Goal: Task Accomplishment & Management: Use online tool/utility

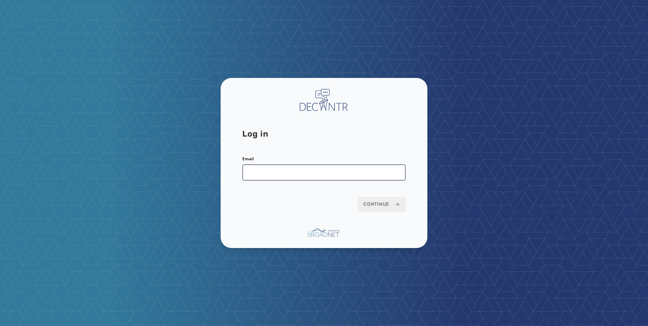
click at [254, 180] on input "Email" at bounding box center [323, 172] width 163 height 16
type input "**********"
click at [371, 206] on span "Continue" at bounding box center [381, 204] width 37 height 7
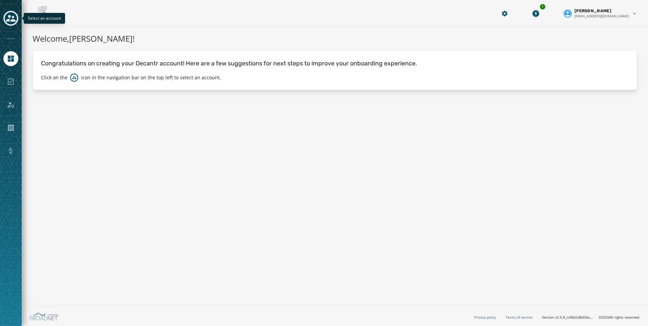
click at [9, 19] on icon "Toggle account select drawer" at bounding box center [10, 18] width 9 height 7
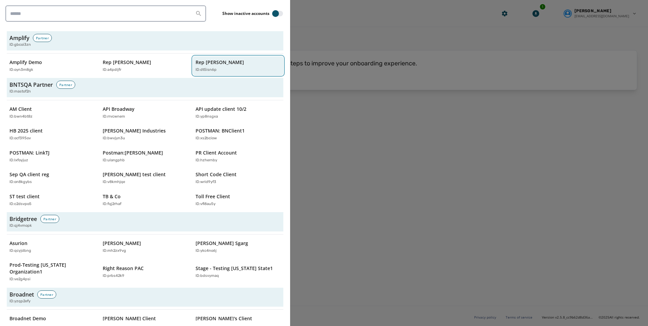
click at [197, 63] on p "Rep [PERSON_NAME]" at bounding box center [219, 62] width 48 height 7
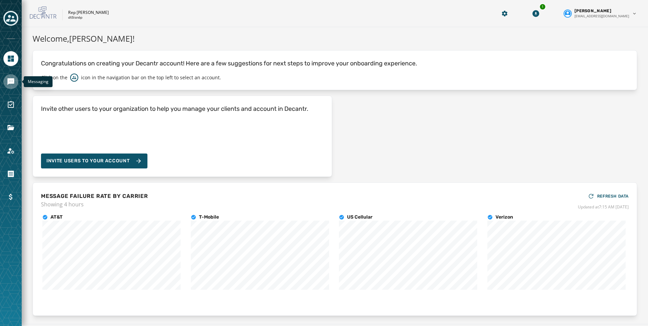
click at [9, 84] on icon "Navigate to Messaging" at bounding box center [11, 82] width 8 height 8
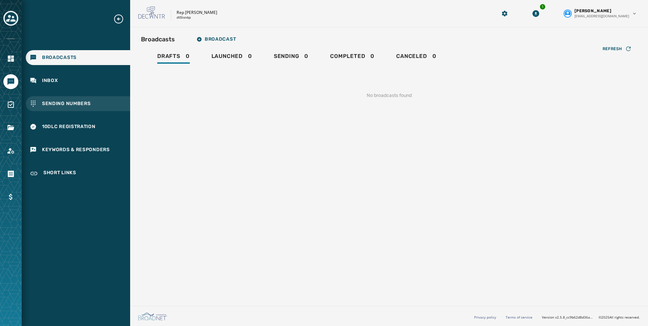
click at [72, 106] on span "Sending Numbers" at bounding box center [66, 103] width 49 height 7
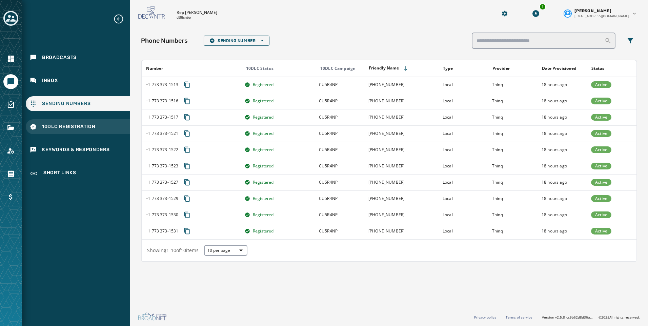
click at [64, 128] on span "10DLC Registration" at bounding box center [69, 126] width 54 height 7
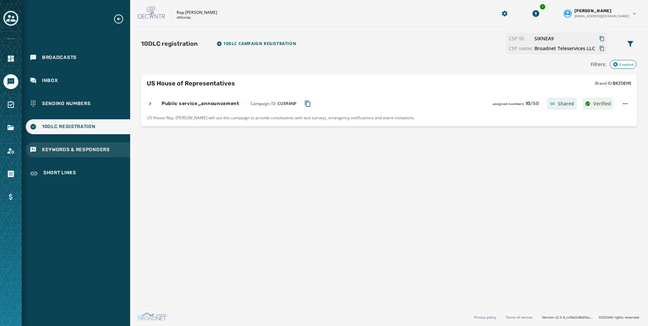
click at [66, 152] on span "Keywords & Responders" at bounding box center [76, 149] width 68 height 7
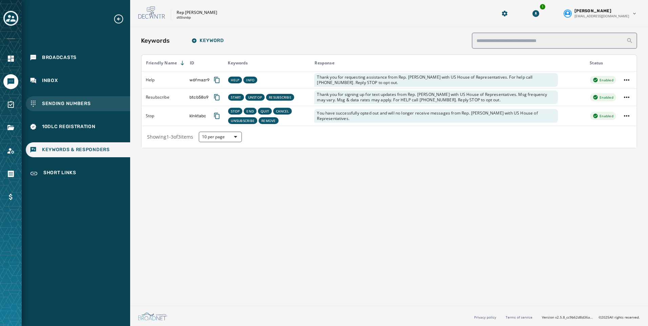
click at [73, 99] on div "Sending Numbers" at bounding box center [78, 103] width 104 height 15
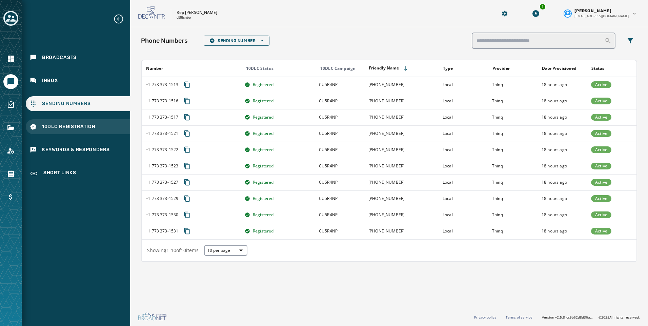
click at [78, 127] on span "10DLC Registration" at bounding box center [69, 126] width 54 height 7
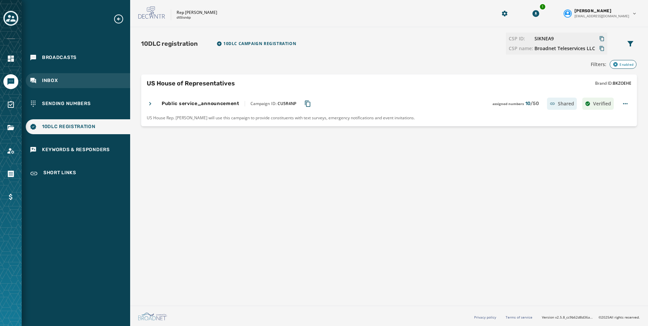
click at [58, 82] on div "Inbox" at bounding box center [78, 80] width 104 height 15
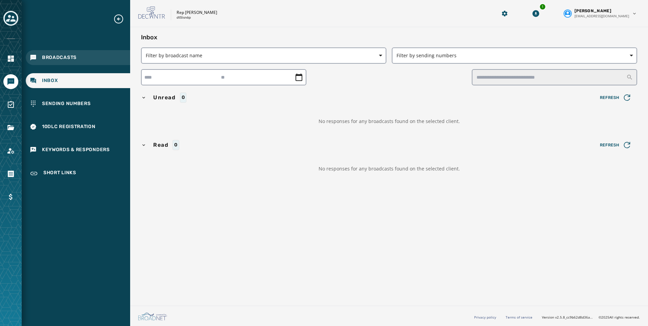
click at [66, 63] on div "Broadcasts" at bounding box center [78, 57] width 104 height 15
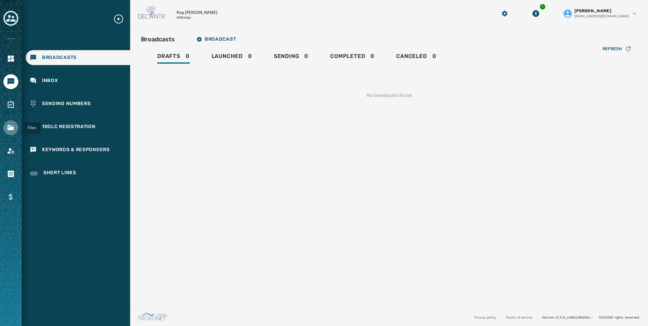
click at [10, 127] on icon "Navigate to Files" at bounding box center [10, 127] width 7 height 5
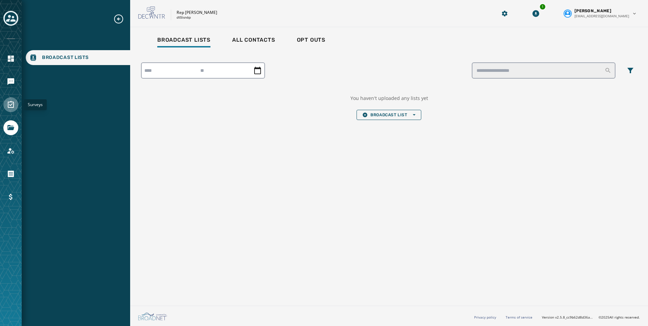
click at [9, 110] on link "Navigate to Surveys" at bounding box center [10, 104] width 15 height 15
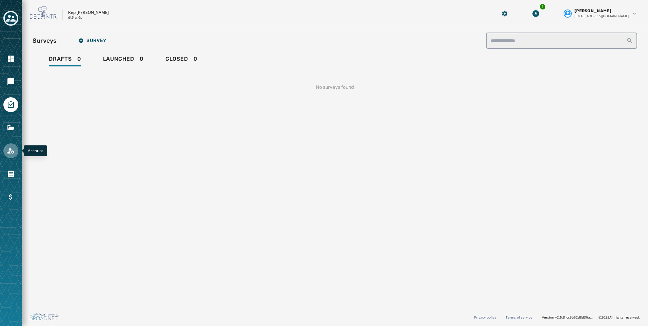
click at [11, 153] on icon "Navigate to Account" at bounding box center [11, 151] width 8 height 8
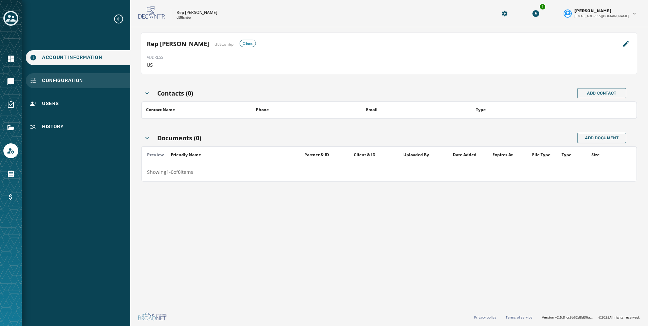
click at [85, 81] on div "Configuration" at bounding box center [78, 80] width 104 height 15
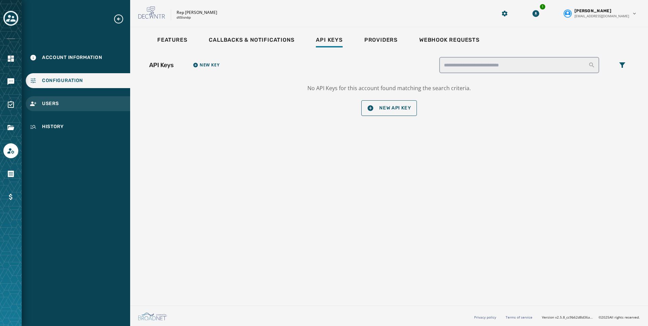
click at [83, 99] on div "Users" at bounding box center [78, 103] width 104 height 15
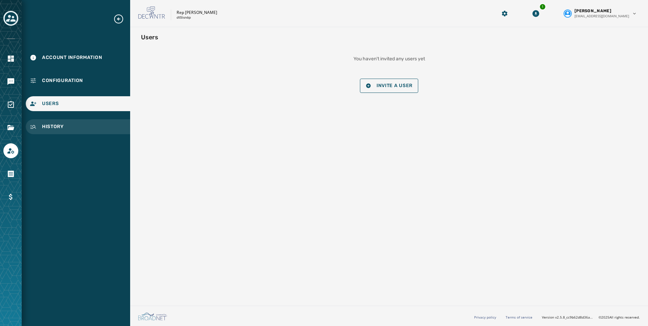
click at [84, 132] on div "History" at bounding box center [78, 126] width 104 height 15
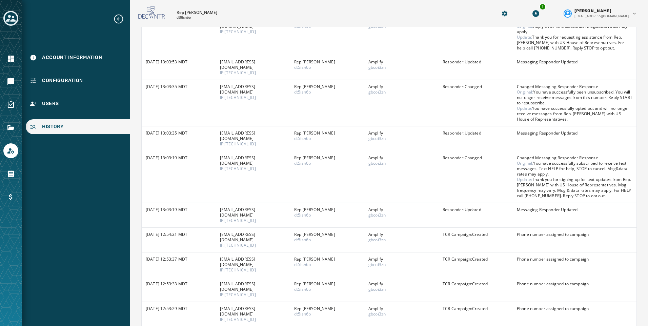
scroll to position [84, 0]
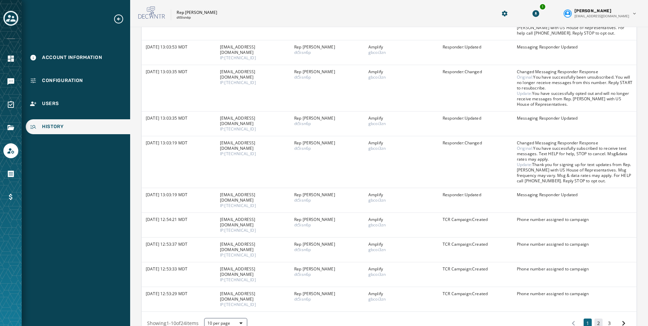
click at [594, 318] on button "2" at bounding box center [598, 322] width 8 height 9
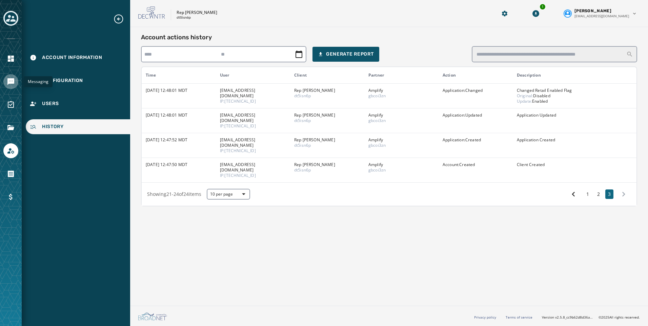
click at [10, 80] on icon "Navigate to Messaging" at bounding box center [10, 81] width 7 height 7
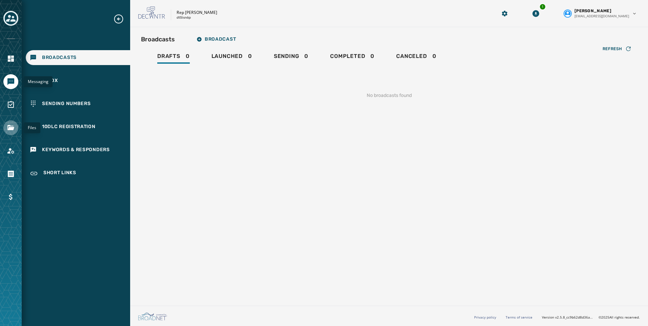
click at [12, 120] on link "Navigate to Files" at bounding box center [10, 127] width 15 height 15
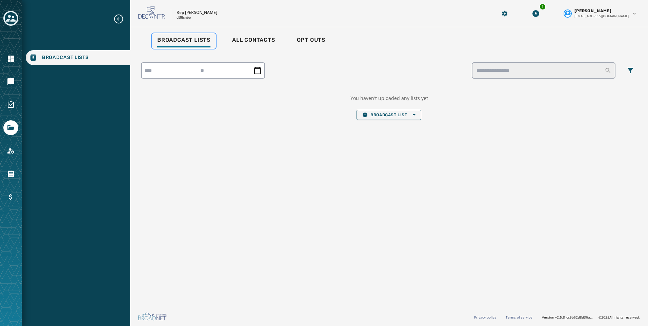
click at [193, 43] on span "Broadcast Lists" at bounding box center [183, 40] width 53 height 7
click at [381, 109] on div "You haven't uploaded any lists yet Broadcast List Open options" at bounding box center [389, 107] width 78 height 25
click at [382, 110] on button "Broadcast List Open options" at bounding box center [388, 115] width 64 height 10
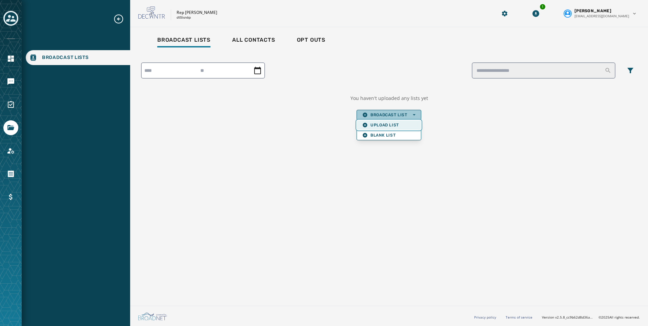
click at [387, 126] on span "Upload List" at bounding box center [388, 124] width 53 height 5
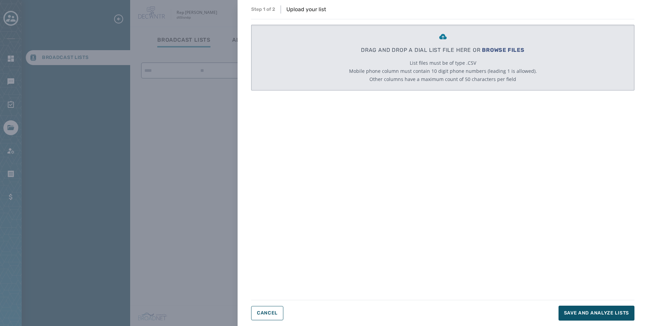
click at [494, 48] on span "BROWSE FILES" at bounding box center [503, 50] width 43 height 6
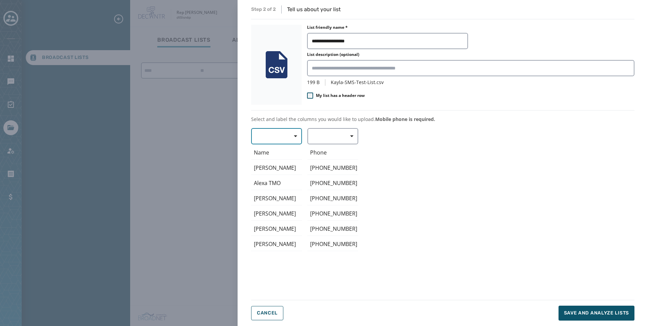
click at [279, 133] on button "button" at bounding box center [276, 136] width 51 height 16
click at [274, 174] on span "First Name" at bounding box center [274, 176] width 31 height 7
click at [331, 140] on button "button" at bounding box center [332, 136] width 51 height 16
click at [334, 151] on span "Mobile Phone" at bounding box center [330, 151] width 31 height 7
click at [608, 312] on span "Save and analyze lists" at bounding box center [596, 313] width 65 height 7
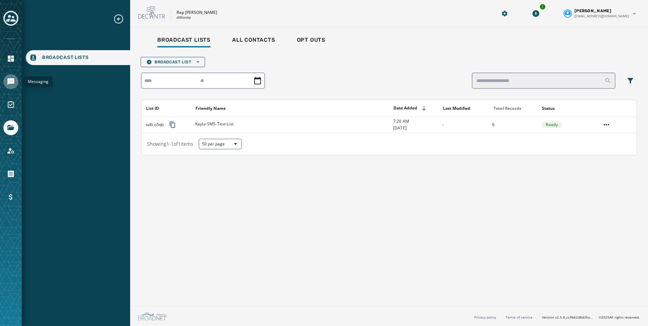
click at [12, 83] on icon "Navigate to Messaging" at bounding box center [10, 81] width 7 height 7
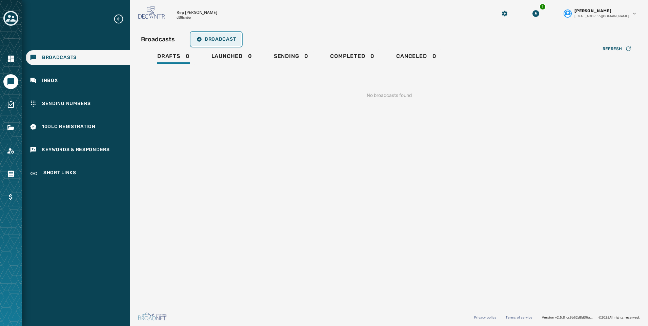
click at [217, 40] on span "Broadcast" at bounding box center [216, 39] width 39 height 5
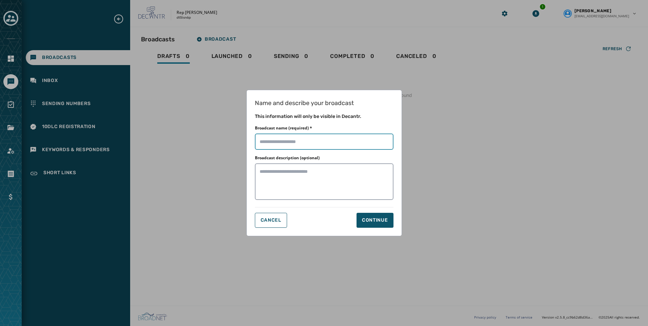
click at [273, 138] on input "Broadcast name (required) *" at bounding box center [324, 141] width 139 height 16
type input "**********"
click at [383, 222] on div "Continue" at bounding box center [375, 220] width 26 height 7
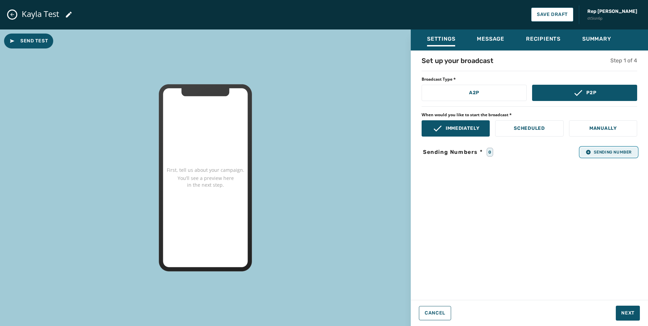
click at [607, 155] on button "Sending Number" at bounding box center [608, 151] width 57 height 9
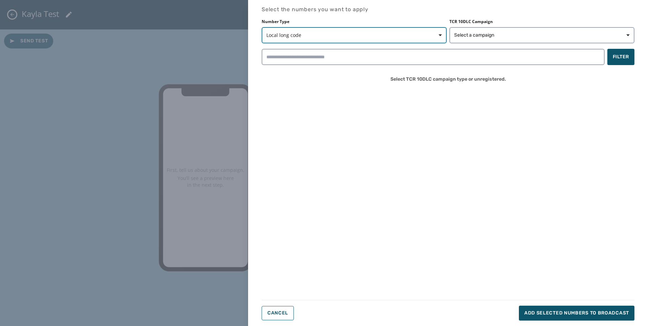
click at [380, 38] on span "Local long code" at bounding box center [354, 35] width 176 height 7
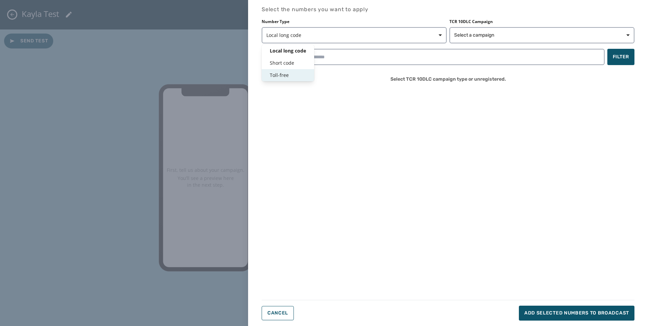
click at [291, 76] on span "Toll-free" at bounding box center [288, 75] width 36 height 7
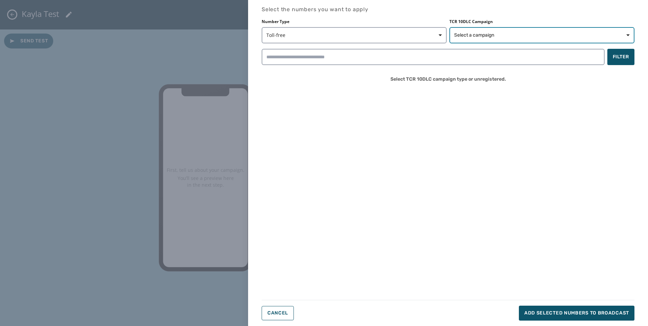
click at [489, 35] on span "Select a campaign" at bounding box center [474, 35] width 40 height 7
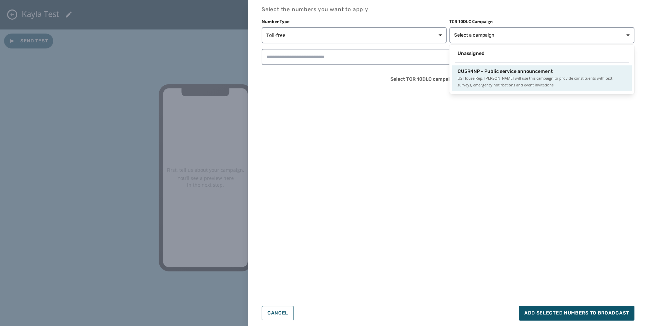
click at [500, 73] on span "CU5R4NP - Public service announcement" at bounding box center [504, 71] width 95 height 7
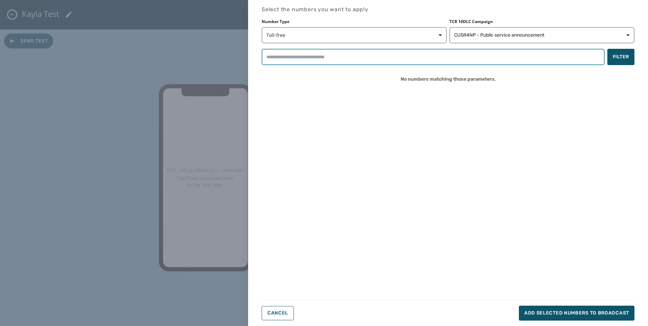
click at [362, 53] on input "search" at bounding box center [433, 57] width 343 height 16
click at [361, 34] on span "Toll-free" at bounding box center [354, 35] width 176 height 7
click at [290, 51] on span "Local long code" at bounding box center [287, 50] width 35 height 7
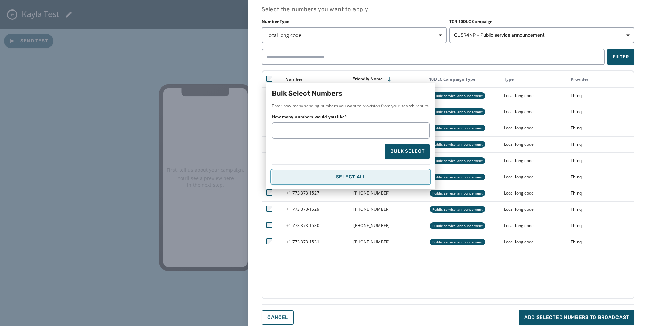
click at [359, 180] on button "Select All" at bounding box center [351, 177] width 158 height 14
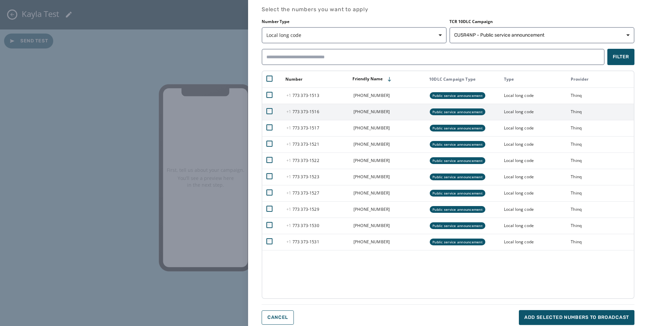
click at [268, 108] on td at bounding box center [272, 112] width 20 height 16
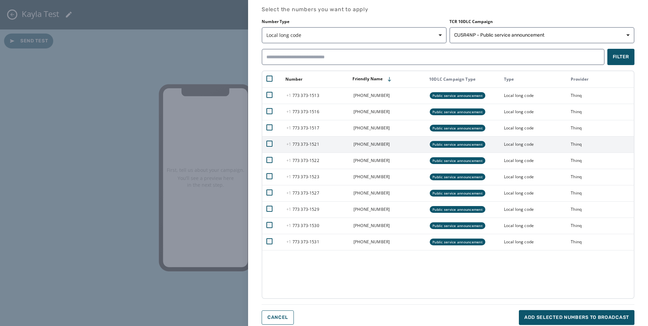
drag, startPoint x: 269, startPoint y: 126, endPoint x: 268, endPoint y: 139, distance: 13.2
click at [268, 127] on icon at bounding box center [269, 127] width 6 height 6
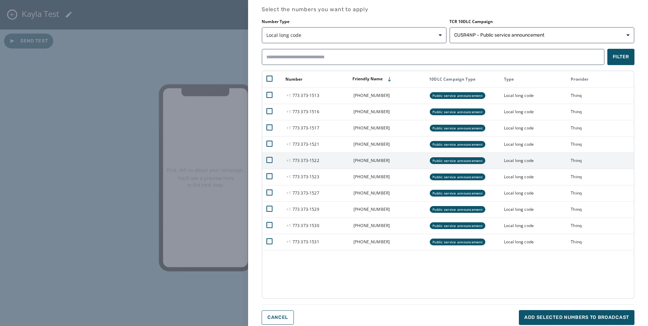
drag, startPoint x: 269, startPoint y: 142, endPoint x: 271, endPoint y: 156, distance: 13.5
click at [269, 144] on icon at bounding box center [269, 144] width 6 height 6
click at [270, 162] on icon at bounding box center [269, 160] width 6 height 6
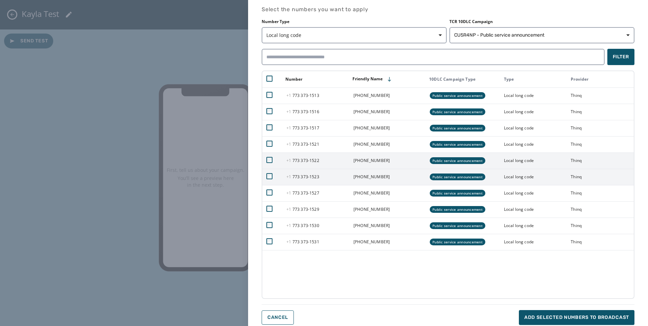
click at [268, 181] on td at bounding box center [272, 177] width 20 height 16
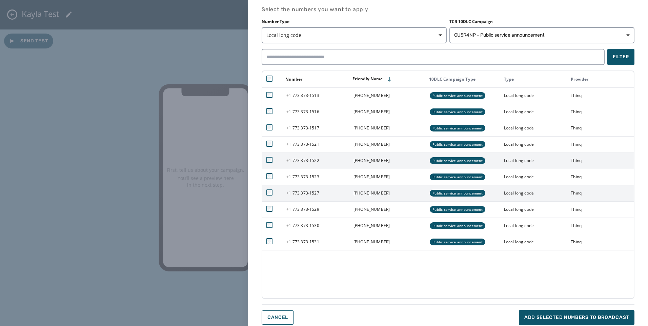
drag, startPoint x: 268, startPoint y: 179, endPoint x: 268, endPoint y: 192, distance: 13.6
click at [268, 179] on td at bounding box center [272, 177] width 20 height 16
click at [268, 197] on td at bounding box center [272, 193] width 20 height 16
click at [268, 191] on icon at bounding box center [269, 192] width 6 height 6
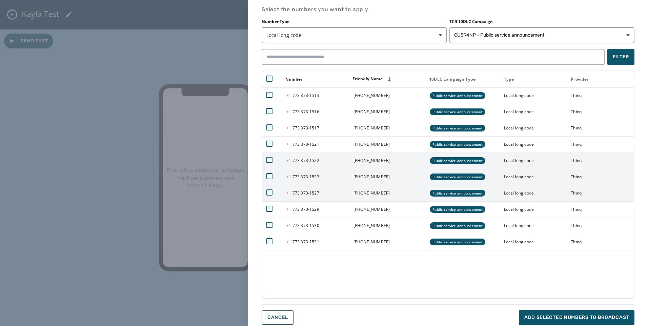
click at [270, 178] on icon at bounding box center [269, 176] width 6 height 6
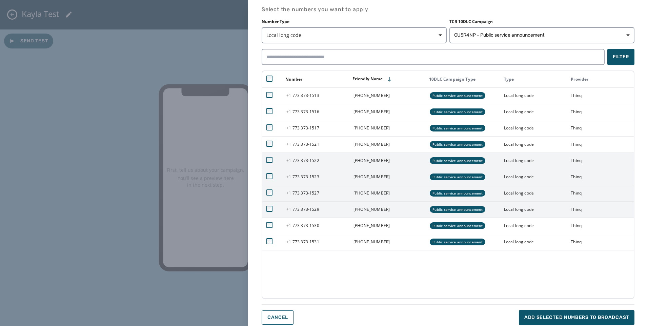
click at [269, 210] on icon at bounding box center [269, 208] width 4 height 3
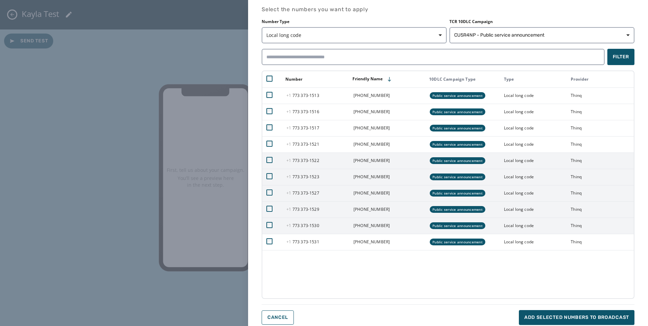
click at [272, 226] on icon at bounding box center [269, 225] width 6 height 6
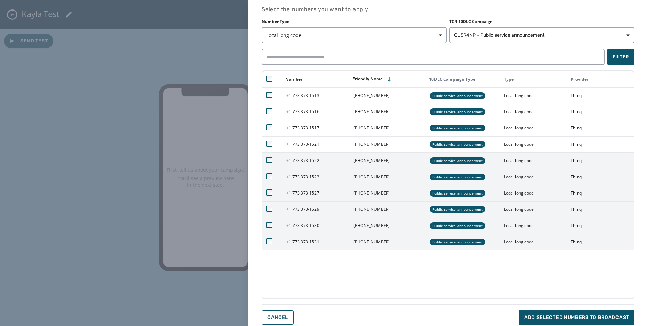
click at [265, 245] on td at bounding box center [272, 242] width 20 height 16
click at [270, 245] on td at bounding box center [272, 242] width 20 height 16
click at [268, 243] on icon at bounding box center [269, 241] width 6 height 6
click at [267, 111] on icon at bounding box center [269, 111] width 6 height 6
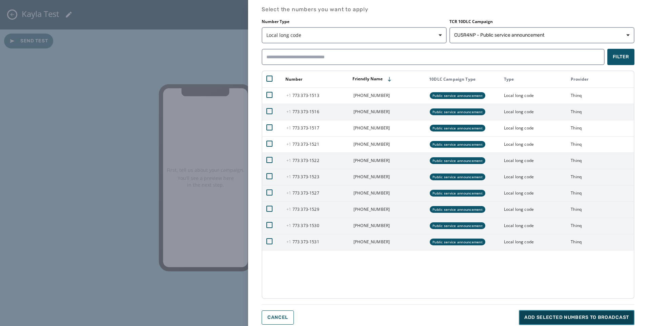
click at [561, 319] on span "Add selected numbers to broadcast" at bounding box center [576, 317] width 105 height 7
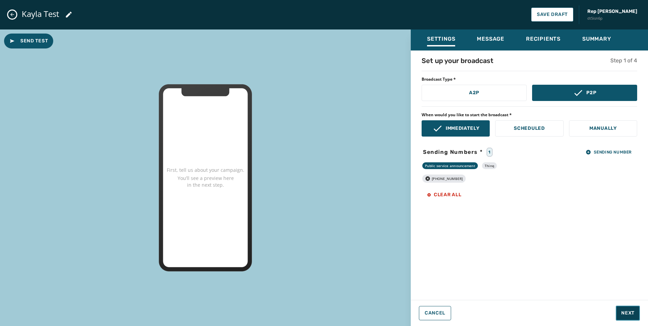
click at [631, 312] on span "Next" at bounding box center [627, 313] width 13 height 7
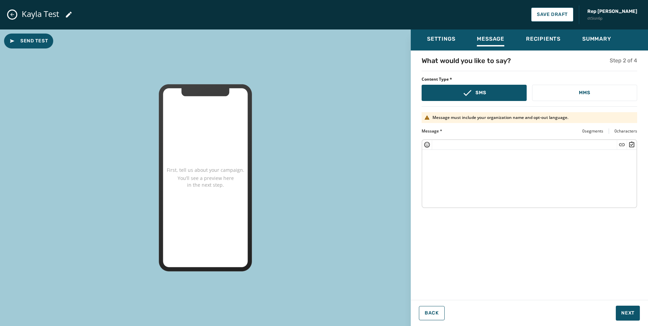
click at [456, 190] on textarea at bounding box center [529, 178] width 214 height 56
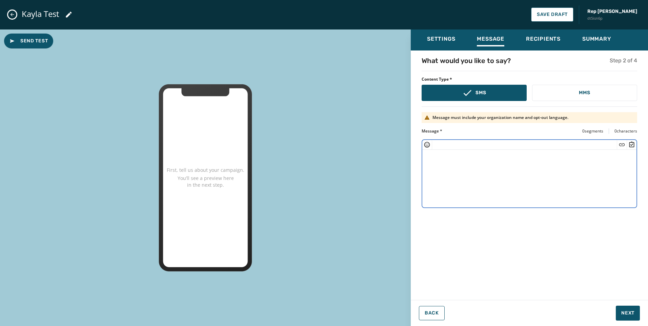
paste textarea "**********"
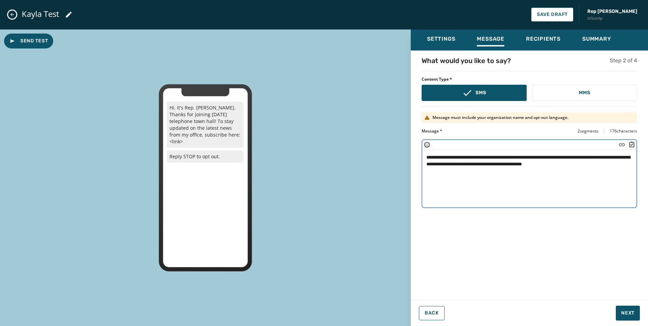
click at [438, 156] on textarea "**********" at bounding box center [529, 178] width 214 height 56
drag, startPoint x: 551, startPoint y: 164, endPoint x: 596, endPoint y: 158, distance: 45.5
click at [596, 158] on textarea "**********" at bounding box center [529, 178] width 214 height 56
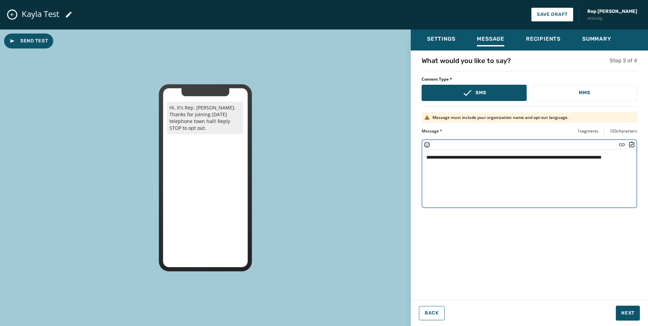
click at [568, 190] on textarea "**********" at bounding box center [529, 178] width 214 height 56
type textarea "**********"
click at [628, 315] on span "Next" at bounding box center [627, 313] width 13 height 7
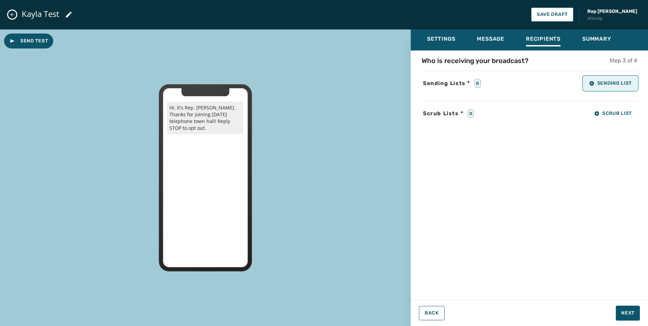
click at [613, 83] on span "Sending List" at bounding box center [610, 83] width 43 height 5
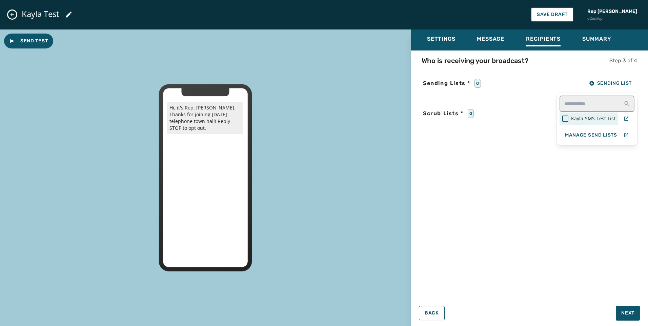
click at [599, 120] on span "Kayla-SMS-Test-List" at bounding box center [593, 118] width 44 height 7
click at [563, 195] on div "Who is receiving your broadcast? Step 3 of 4 Sending Lists * 1 Sending List Kay…" at bounding box center [529, 173] width 237 height 234
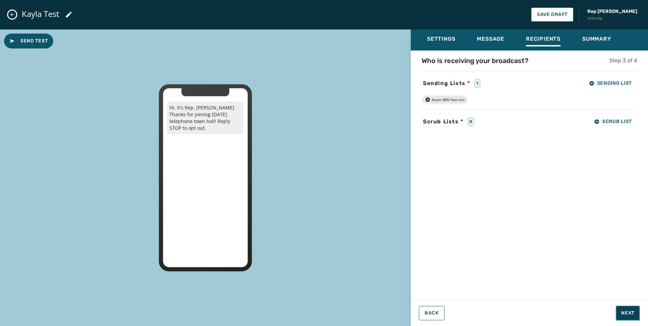
click at [637, 311] on button "Next" at bounding box center [628, 313] width 24 height 15
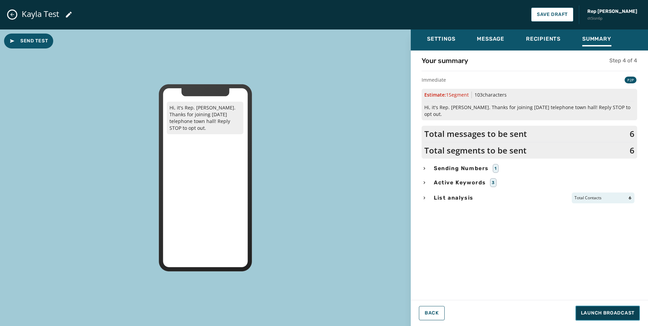
click at [614, 310] on span "Launch Broadcast" at bounding box center [608, 313] width 54 height 7
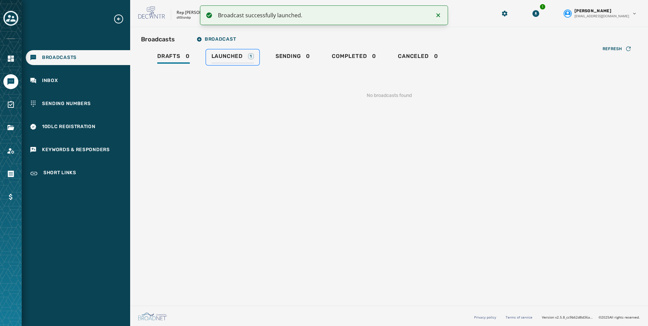
click at [223, 55] on span "Launched" at bounding box center [226, 56] width 31 height 7
click at [267, 55] on div "Drafts 0 Launched 0 Sending 1 Completed 0 Canceled 0" at bounding box center [389, 57] width 496 height 16
click at [277, 55] on span "Sending" at bounding box center [286, 56] width 25 height 7
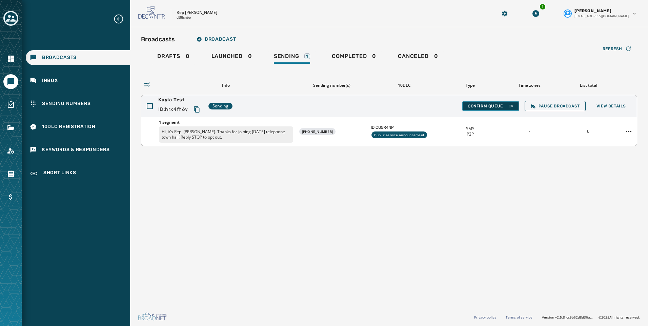
click at [498, 106] on span "Confirm Queue" at bounding box center [491, 105] width 46 height 5
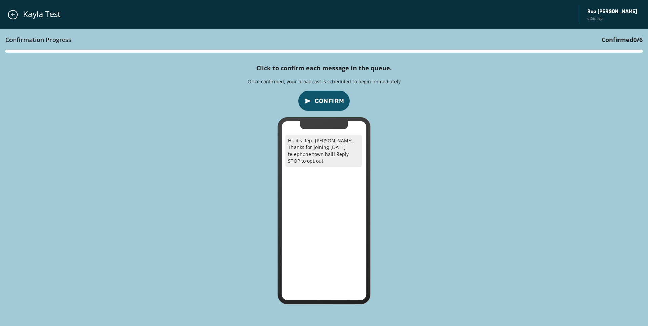
click at [325, 92] on button "Confirm" at bounding box center [324, 100] width 52 height 21
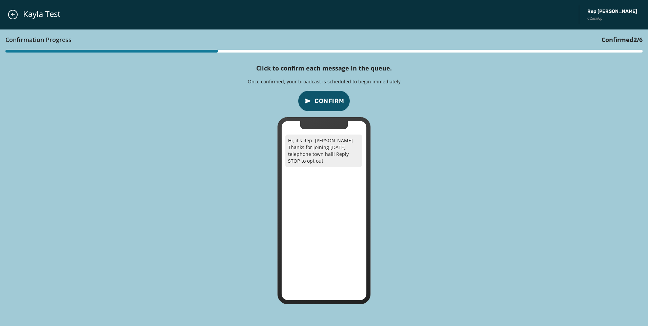
click at [325, 92] on button "Confirm" at bounding box center [324, 100] width 52 height 21
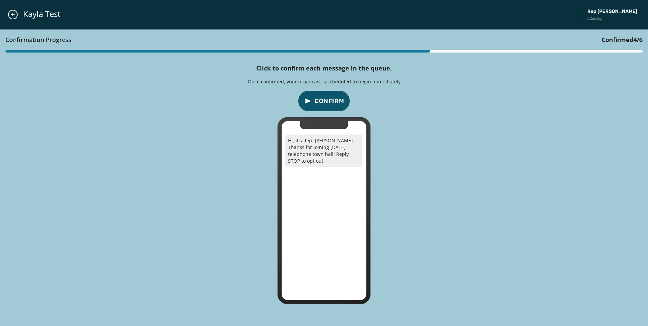
click at [325, 92] on button "Confirm" at bounding box center [324, 100] width 52 height 21
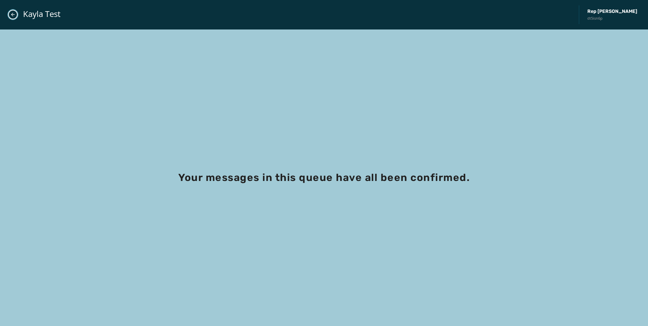
click at [12, 14] on icon "Close admin drawer" at bounding box center [12, 14] width 5 height 5
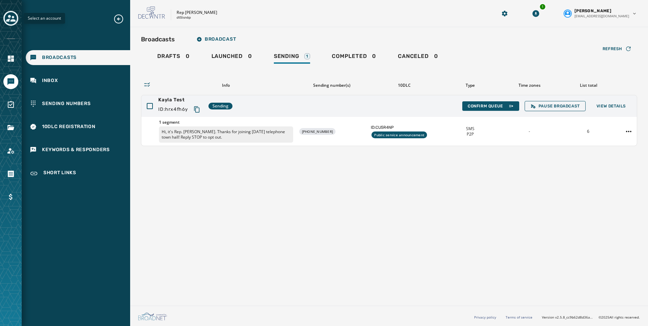
click at [9, 20] on icon "Toggle account select drawer" at bounding box center [10, 18] width 9 height 9
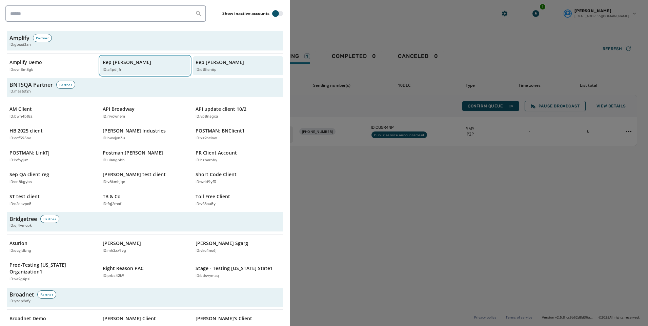
click at [132, 65] on p "Rep Abraham Hamadeh" at bounding box center [127, 62] width 48 height 7
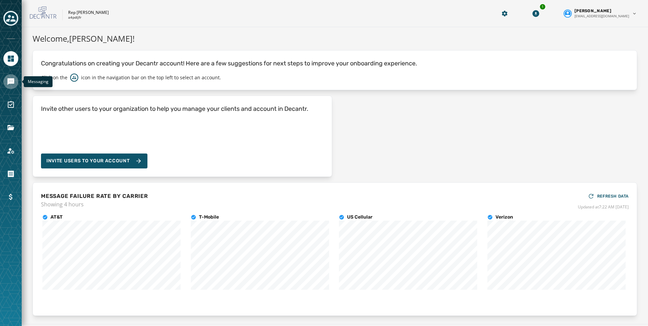
click at [9, 78] on icon "Navigate to Messaging" at bounding box center [10, 81] width 7 height 7
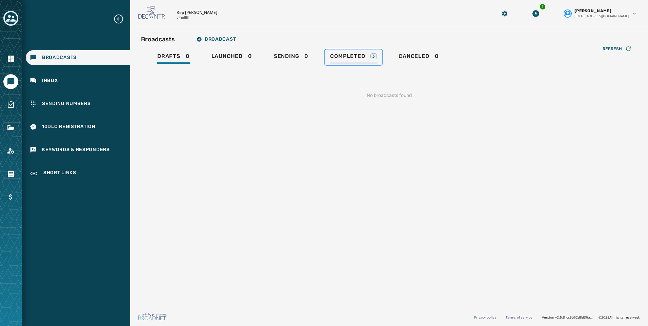
click at [362, 59] on span "Completed" at bounding box center [347, 56] width 35 height 7
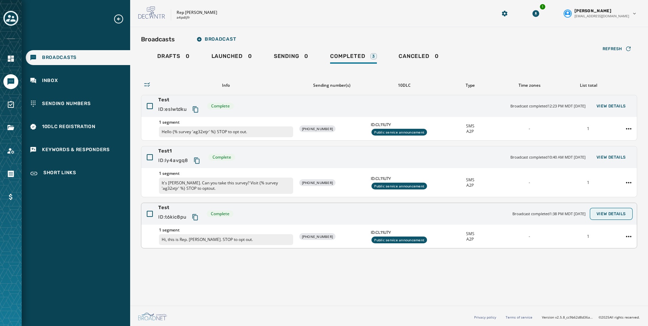
click at [605, 217] on button "View Details" at bounding box center [611, 213] width 40 height 9
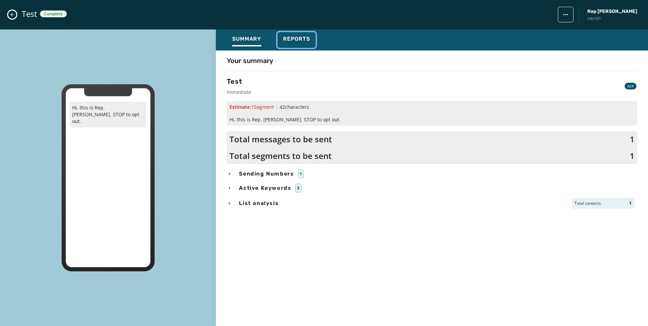
click at [288, 40] on span "Reports" at bounding box center [296, 39] width 27 height 7
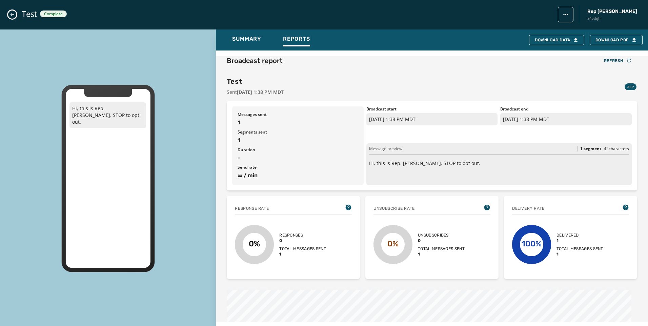
click at [13, 14] on icon "Close admin drawer" at bounding box center [11, 14] width 5 height 5
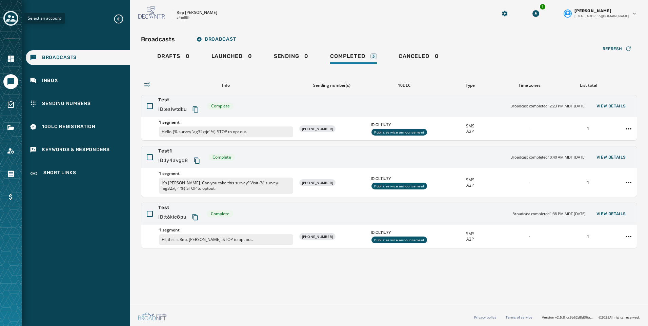
click at [17, 20] on div "Toggle account select drawer" at bounding box center [11, 18] width 12 height 12
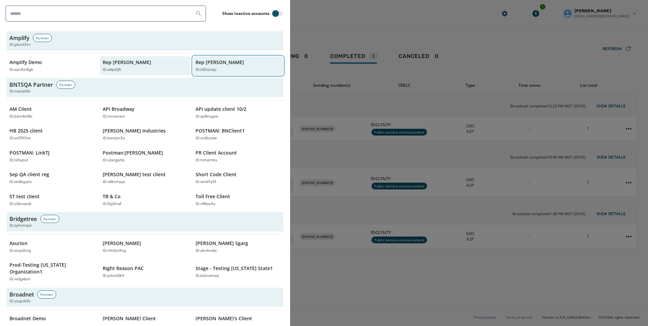
click at [223, 67] on div "ID: dt5isn6p" at bounding box center [234, 70] width 78 height 6
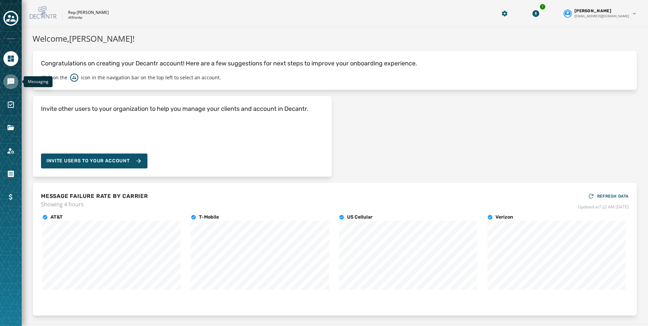
click at [15, 84] on icon "Navigate to Messaging" at bounding box center [11, 82] width 8 height 8
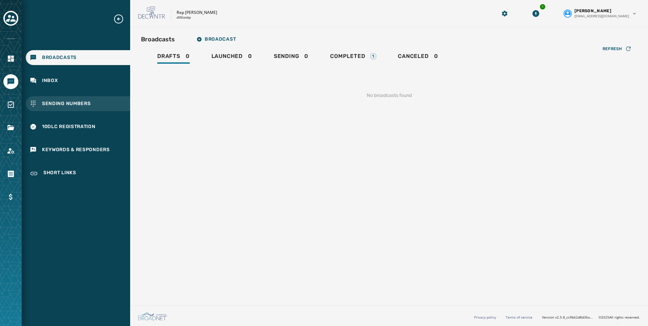
click at [67, 101] on span "Sending Numbers" at bounding box center [66, 103] width 49 height 7
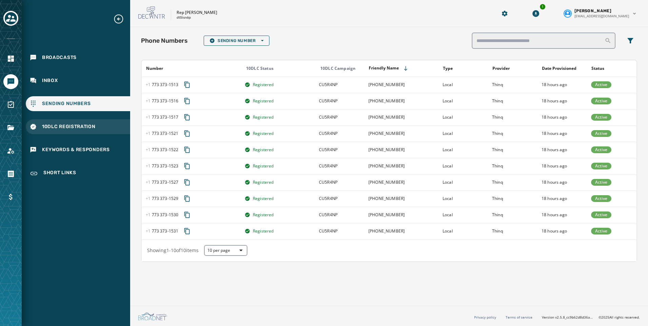
click at [63, 129] on span "10DLC Registration" at bounding box center [69, 126] width 54 height 7
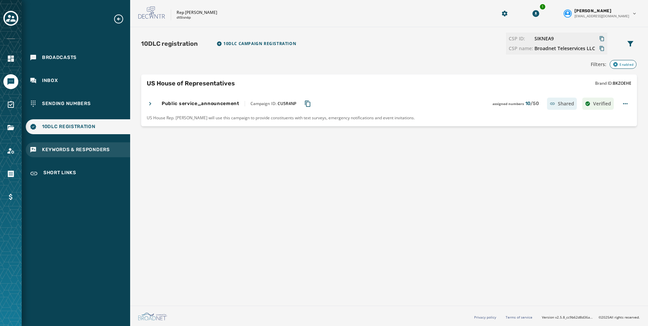
click at [62, 146] on div "Keywords & Responders" at bounding box center [78, 149] width 104 height 15
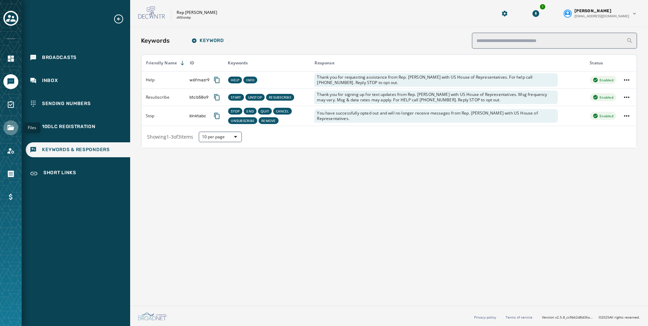
click at [9, 124] on icon "Navigate to Files" at bounding box center [11, 128] width 8 height 8
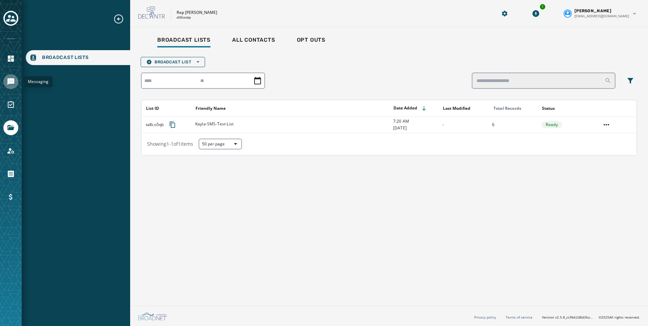
click at [14, 80] on icon "Navigate to Messaging" at bounding box center [10, 81] width 7 height 7
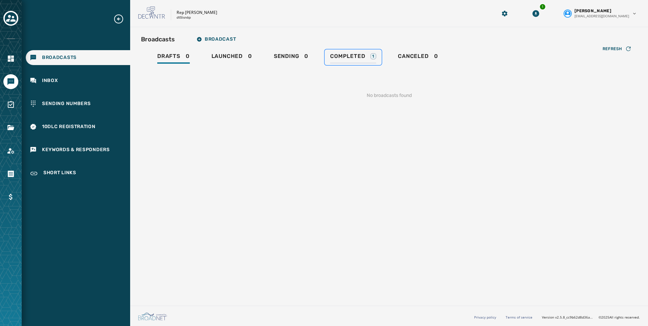
click at [345, 52] on link "Completed 1" at bounding box center [353, 57] width 57 height 16
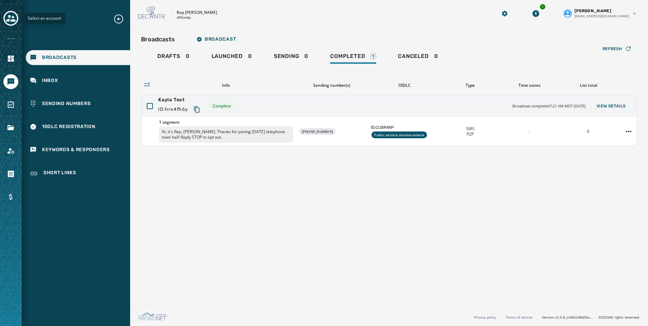
click at [12, 21] on icon "Toggle account select drawer" at bounding box center [10, 18] width 9 height 7
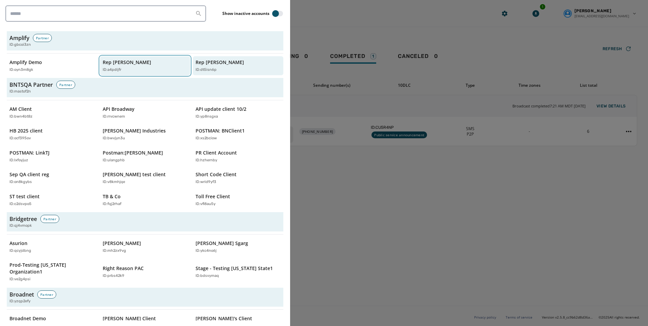
click at [119, 65] on p "Rep Abraham Hamadeh" at bounding box center [127, 62] width 48 height 7
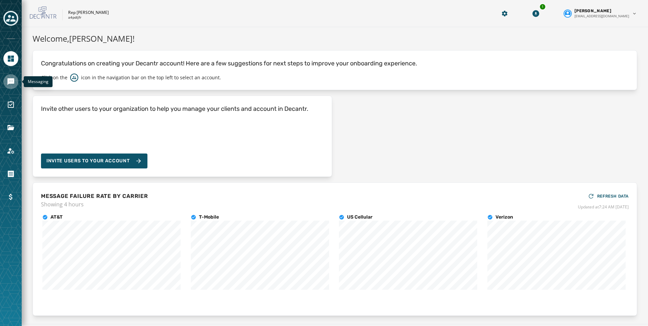
click at [13, 82] on icon "Navigate to Messaging" at bounding box center [10, 81] width 7 height 7
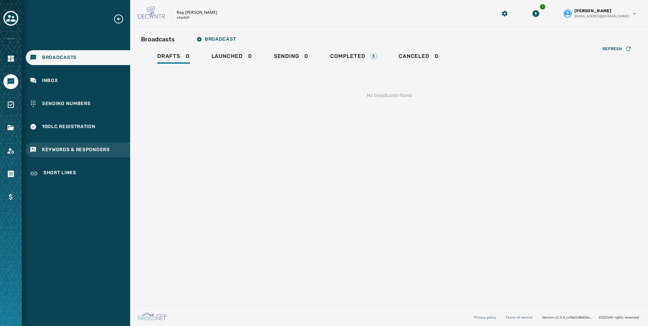
click at [71, 146] on div "Keywords & Responders" at bounding box center [78, 149] width 104 height 15
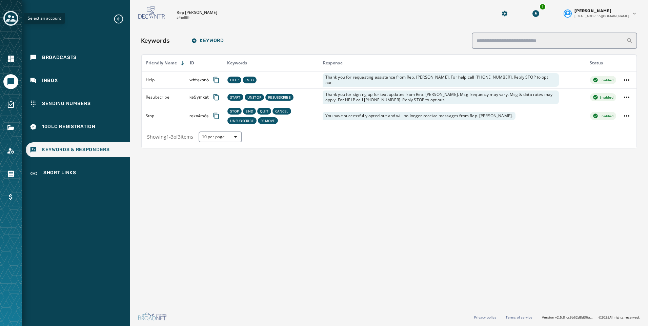
click at [9, 18] on icon "Toggle account select drawer" at bounding box center [10, 18] width 9 height 7
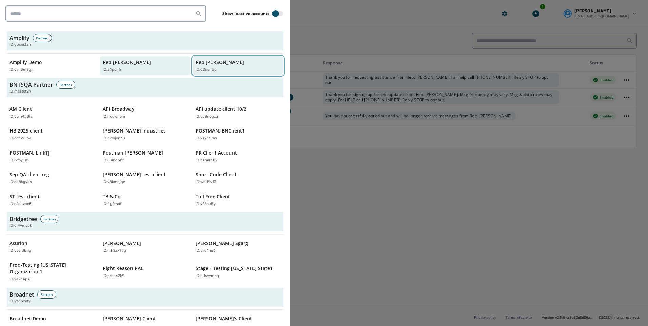
click at [193, 66] on button "Rep Mike Quigley ID: dt5isn6p" at bounding box center [238, 65] width 90 height 19
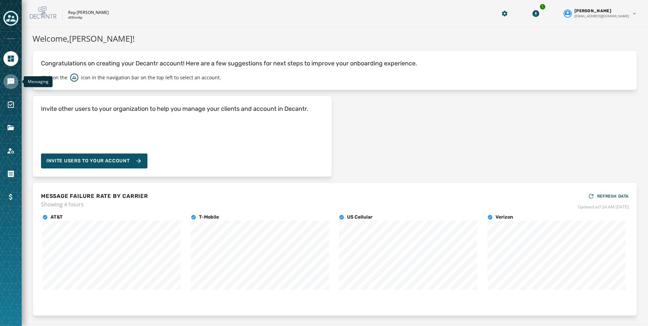
click at [6, 79] on link "Navigate to Messaging" at bounding box center [10, 81] width 15 height 15
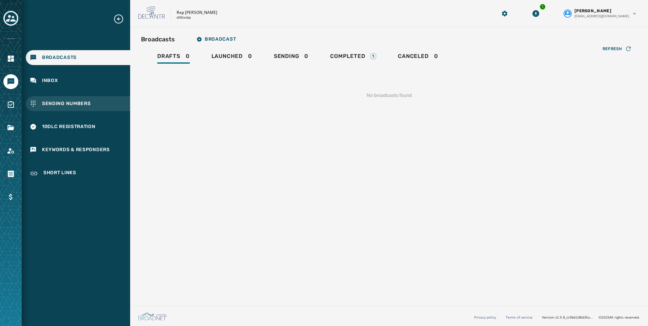
click at [76, 102] on span "Sending Numbers" at bounding box center [66, 103] width 49 height 7
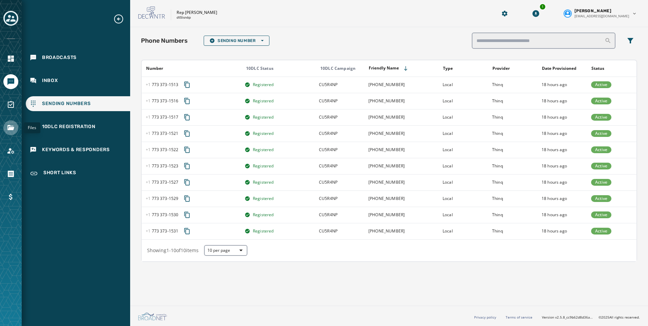
click at [13, 128] on icon "Navigate to Files" at bounding box center [10, 127] width 7 height 5
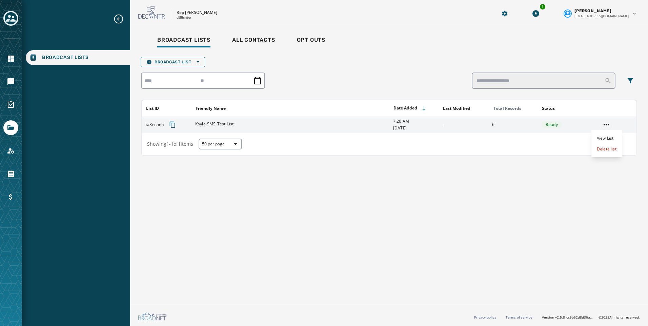
click at [607, 128] on html "Broadcast Lists Skip To Main Content Rep Mike Quigley dt5isn6p 1 Kayla Lloyd kl…" at bounding box center [324, 163] width 648 height 326
click at [603, 152] on div "Delete list" at bounding box center [606, 149] width 30 height 11
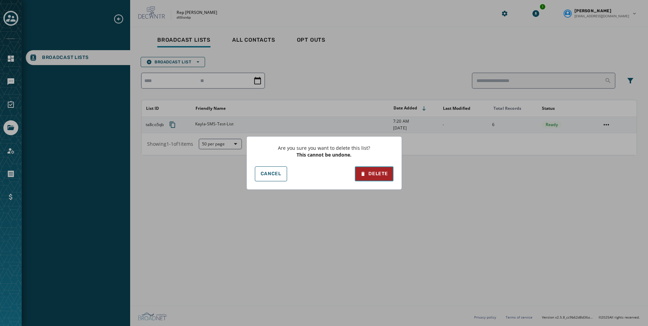
click at [390, 175] on button "Delete" at bounding box center [374, 173] width 38 height 15
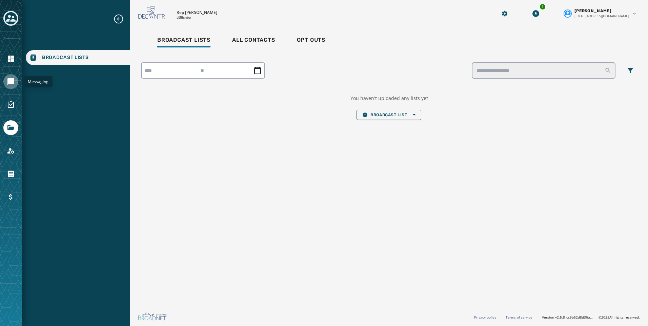
click at [6, 83] on link "Navigate to Messaging" at bounding box center [10, 81] width 15 height 15
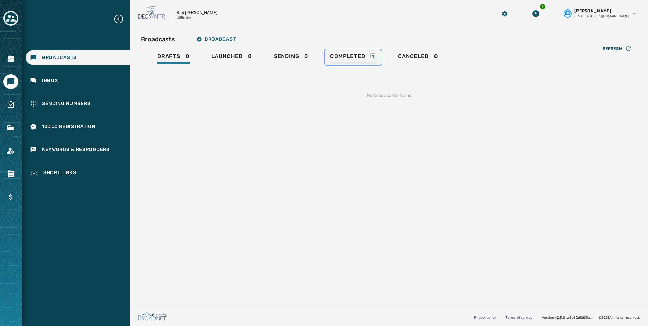
click at [347, 59] on span "Completed" at bounding box center [347, 56] width 35 height 7
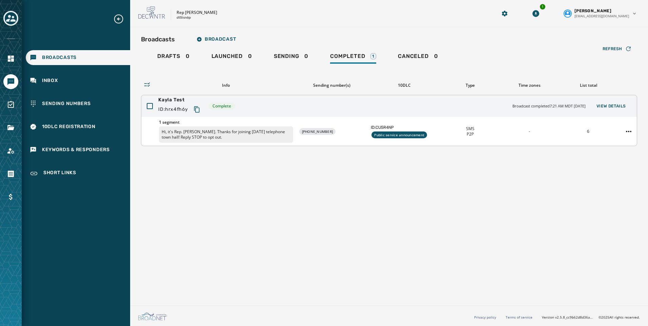
click at [635, 129] on div at bounding box center [628, 131] width 16 height 11
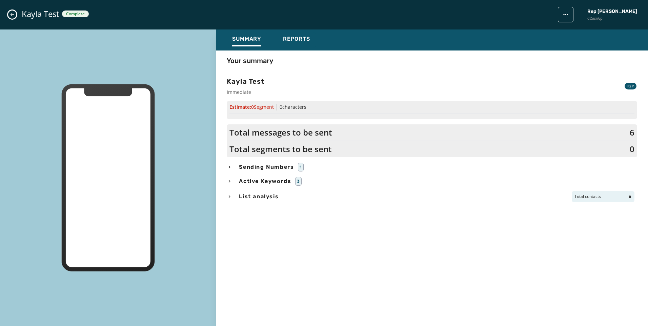
click at [625, 129] on html "Broadcasts Inbox Sending Numbers 10DLC Registration Keywords & Responders Short…" at bounding box center [324, 163] width 648 height 326
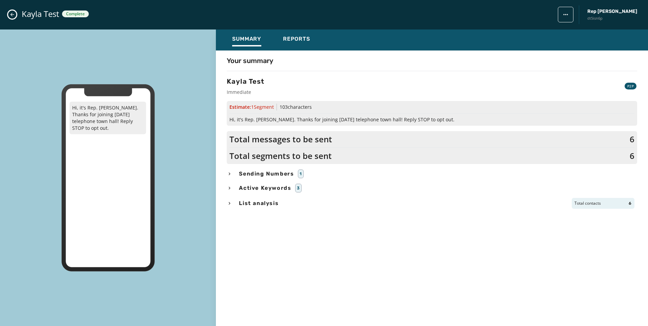
click at [9, 15] on html "Broadcasts Inbox Sending Numbers 10DLC Registration Keywords & Responders Short…" at bounding box center [324, 163] width 648 height 326
click at [11, 16] on icon "Close admin drawer" at bounding box center [11, 14] width 5 height 5
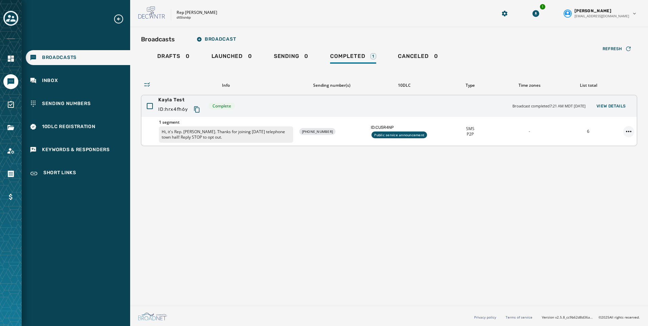
click at [630, 130] on html "Broadcasts Inbox Sending Numbers 10DLC Registration Keywords & Responders Short…" at bounding box center [324, 163] width 648 height 326
click at [608, 105] on html "Broadcasts Inbox Sending Numbers 10DLC Registration Keywords & Responders Short…" at bounding box center [324, 163] width 648 height 326
click at [610, 107] on span "View Details" at bounding box center [610, 105] width 29 height 5
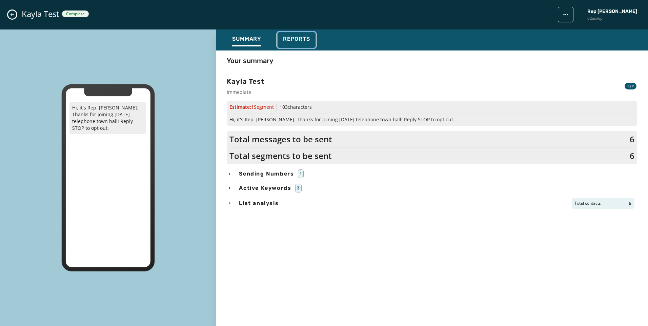
click at [295, 39] on span "Reports" at bounding box center [296, 39] width 27 height 7
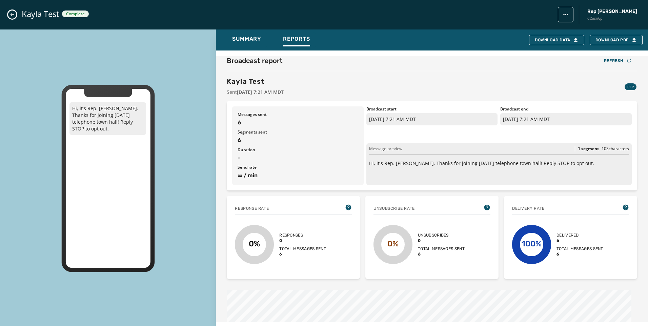
click at [12, 13] on icon "Close admin drawer" at bounding box center [11, 14] width 5 height 5
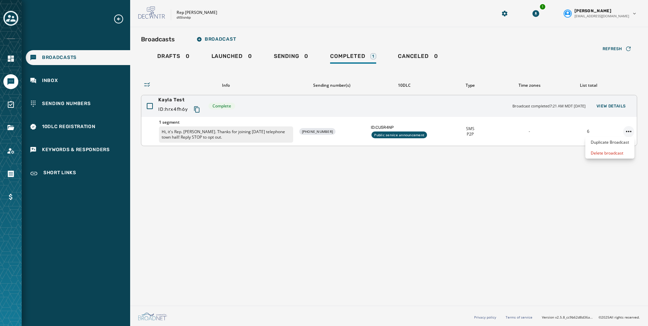
click at [628, 132] on html "Broadcasts Inbox Sending Numbers 10DLC Registration Keywords & Responders Short…" at bounding box center [324, 163] width 648 height 326
click at [614, 154] on div "Delete broadcast" at bounding box center [609, 153] width 49 height 11
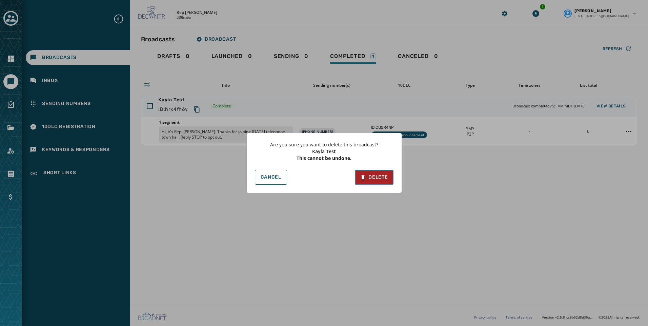
click at [378, 177] on div "Delete" at bounding box center [373, 177] width 27 height 7
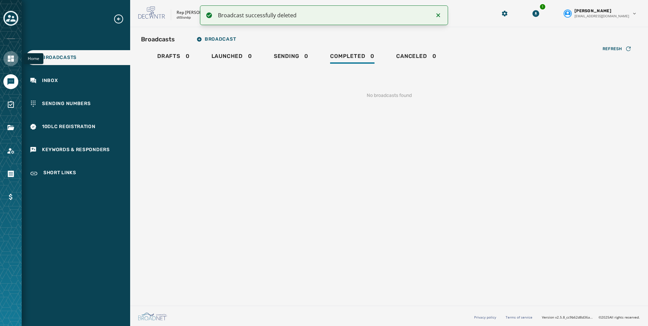
click at [5, 56] on link "Navigate to Home" at bounding box center [10, 58] width 15 height 15
